Goal: Obtain resource: Obtain resource

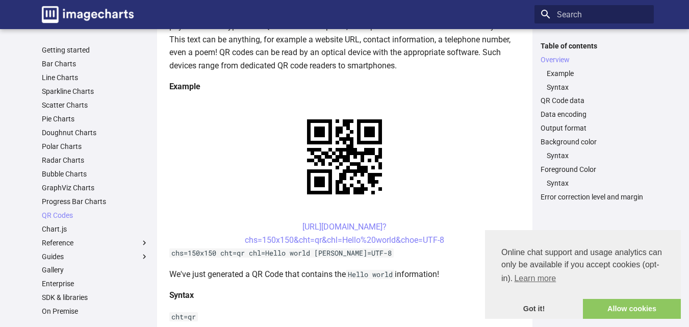
scroll to position [174, 0]
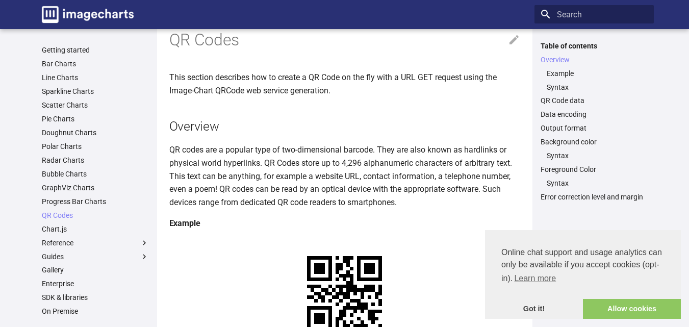
scroll to position [0, 0]
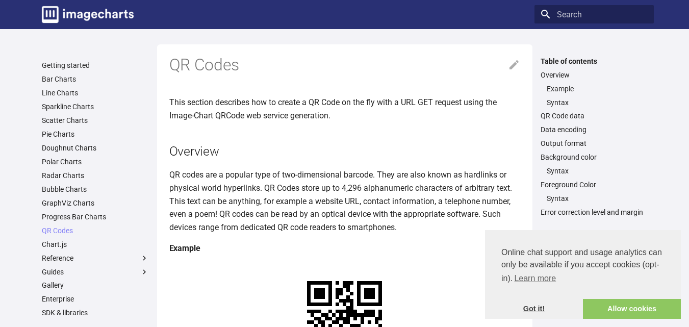
click at [553, 314] on link "Got it!" at bounding box center [534, 309] width 98 height 20
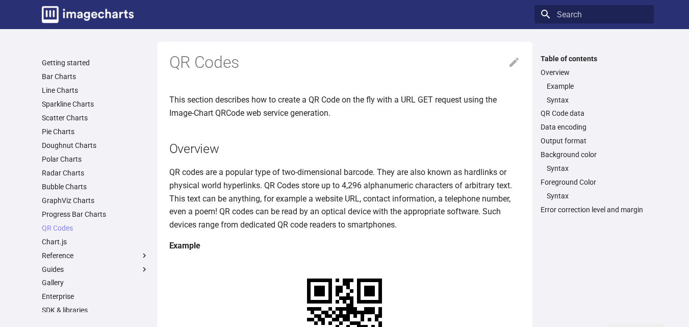
scroll to position [72, 0]
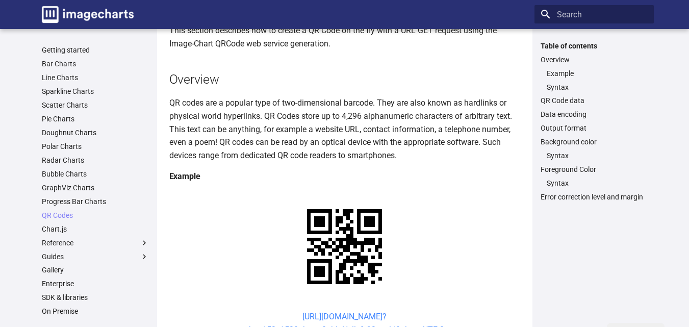
click at [289, 311] on link "[URL][DOMAIN_NAME]? chs=150x150&cht=qr&chl=Hello%20world&choe=UTF-8" at bounding box center [344, 322] width 199 height 23
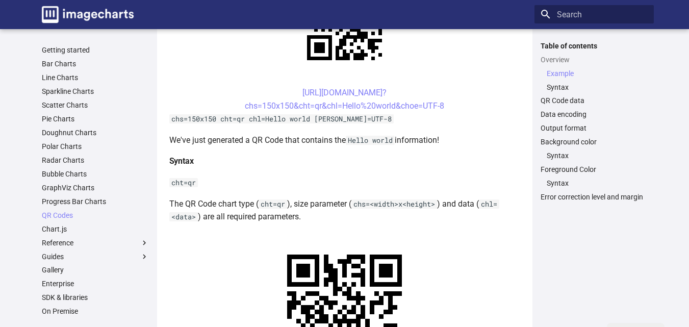
scroll to position [333, 0]
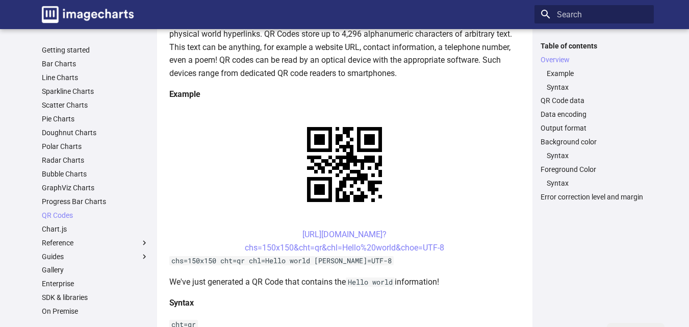
scroll to position [112, 0]
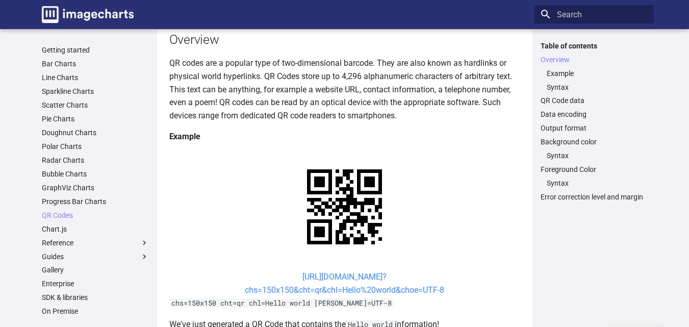
drag, startPoint x: 452, startPoint y: 197, endPoint x: 285, endPoint y: 179, distance: 167.7
click at [286, 270] on center "[URL][DOMAIN_NAME]? chs=150x150&cht=qr&chl=Hello%20world&choe=UTF-8" at bounding box center [344, 283] width 351 height 26
click at [285, 272] on link "[URL][DOMAIN_NAME]? chs=150x150&cht=qr&chl=Hello%20world&choe=UTF-8" at bounding box center [344, 283] width 199 height 23
copy link "[URL][DOMAIN_NAME]? chs=150x150&cht=qr&chl=Hello%20world&choe=UTF-8"
click at [334, 298] on code "chs=150x150 cht=qr chl=Hello world [PERSON_NAME]=UTF-8" at bounding box center [281, 302] width 224 height 9
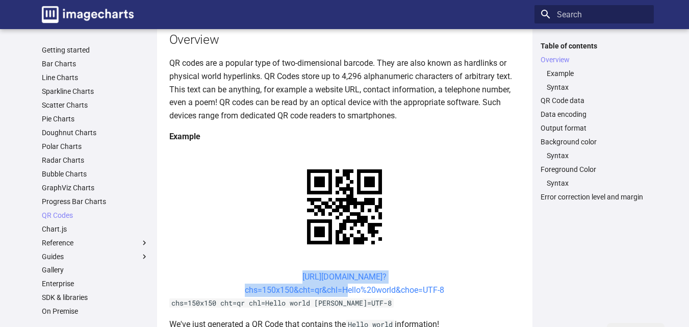
drag, startPoint x: 281, startPoint y: 177, endPoint x: 341, endPoint y: 192, distance: 61.5
click at [341, 270] on center "[URL][DOMAIN_NAME]? chs=150x150&cht=qr&chl=Hello%20world&choe=UTF-8" at bounding box center [344, 283] width 351 height 26
copy link "[URL][DOMAIN_NAME]? chs=150x150&cht=qr&chl="
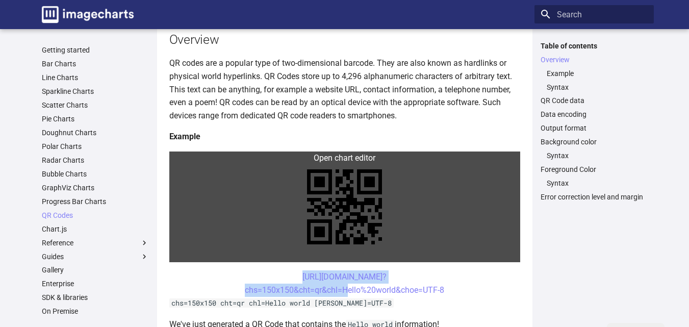
click at [202, 162] on link at bounding box center [344, 206] width 351 height 111
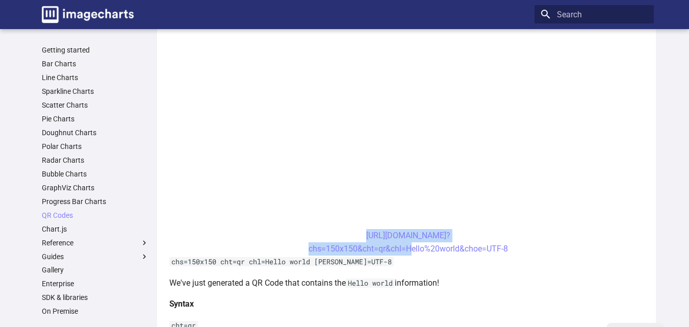
scroll to position [316, 0]
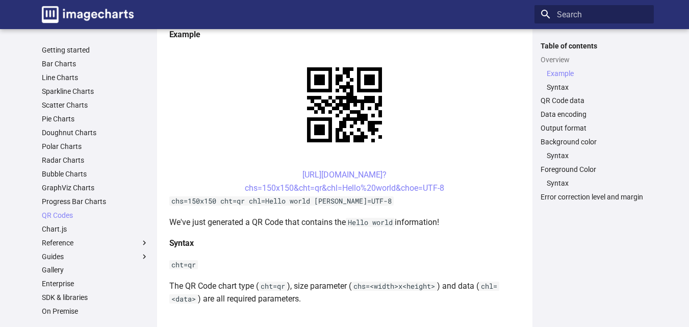
scroll to position [235, 0]
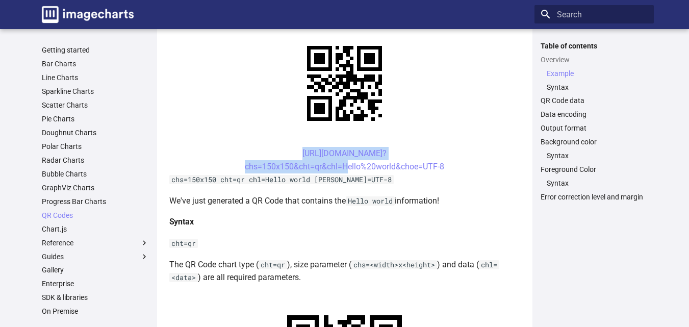
drag, startPoint x: 280, startPoint y: 152, endPoint x: 343, endPoint y: 173, distance: 66.6
copy link "[URL][DOMAIN_NAME]? chs=150x150&cht=qr&chl="
